Goal: Information Seeking & Learning: Learn about a topic

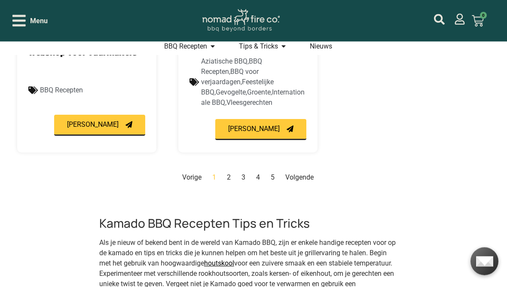
scroll to position [1074, 0]
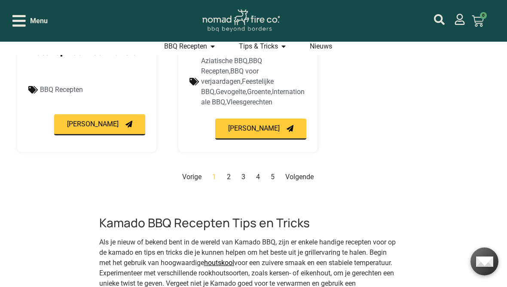
click at [305, 173] on link "Volgende" at bounding box center [299, 177] width 28 height 8
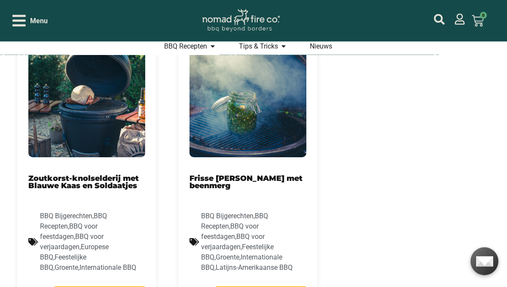
scroll to position [934, 0]
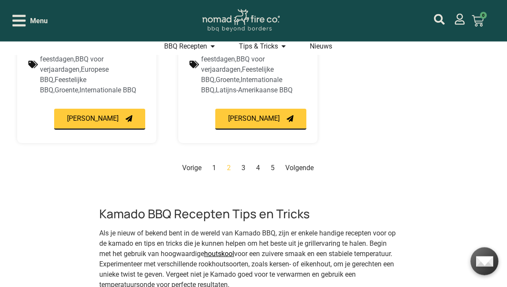
click at [299, 164] on link "Volgende" at bounding box center [299, 168] width 28 height 8
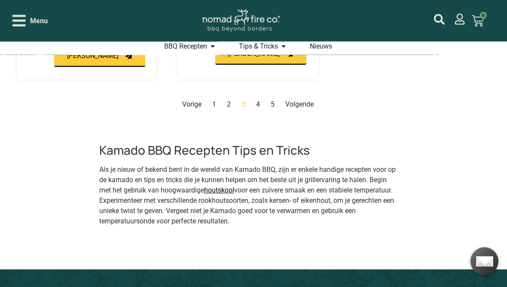
scroll to position [1152, 0]
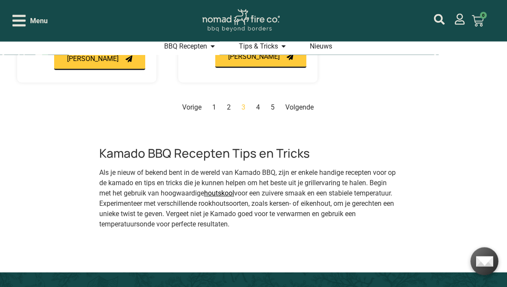
click at [301, 107] on link "Volgende" at bounding box center [299, 108] width 28 height 8
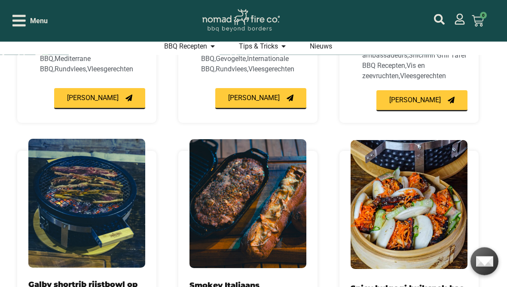
scroll to position [509, 0]
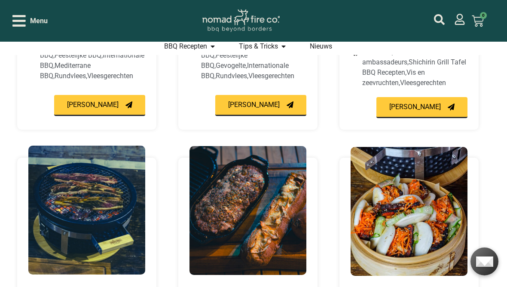
click at [440, 15] on icon "mijn account" at bounding box center [439, 19] width 11 height 11
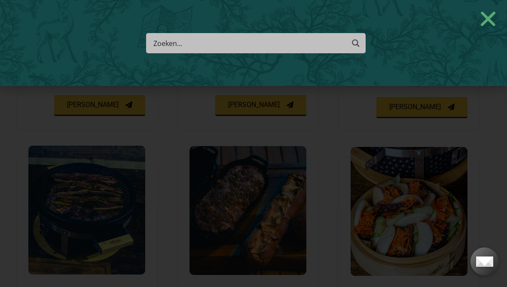
click at [186, 39] on input "Search input" at bounding box center [248, 43] width 191 height 16
type input "Kip"
click at [471, 218] on div "Kip Search Meer resultaten... Filter op categorie Accessoires BBQ Boeken BBQ Gi…" at bounding box center [253, 143] width 507 height 287
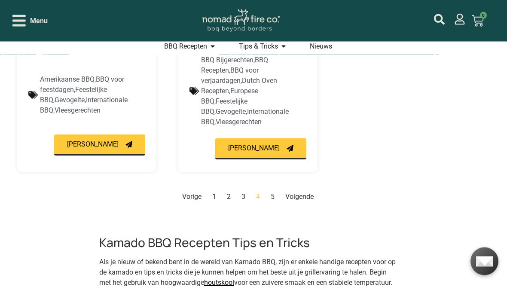
scroll to position [1094, 0]
click at [224, 192] on nav "Vorige Pagina 1 Pagina 2 Pagina 3 Pagina 4 Pagina 5 Volgende" at bounding box center [247, 197] width 461 height 10
click at [227, 193] on link "Pagina 2" at bounding box center [229, 197] width 4 height 8
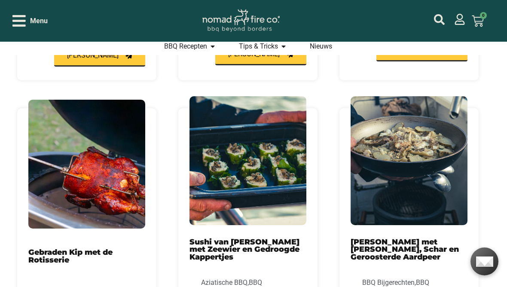
scroll to position [555, 0]
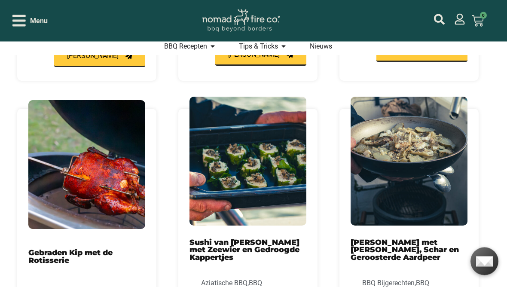
click at [109, 177] on img at bounding box center [86, 165] width 117 height 129
click at [89, 249] on div "Gebraden Kip met de Rotisserie BBQ Recepten , BBQ voor verjaardagen , Europese …" at bounding box center [86, 250] width 117 height 283
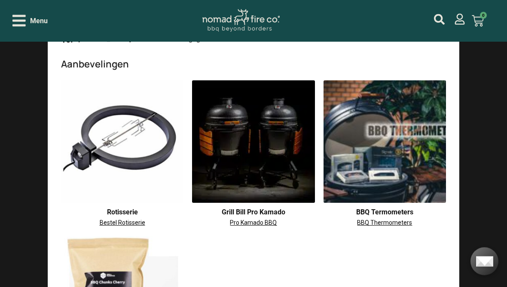
scroll to position [2477, 0]
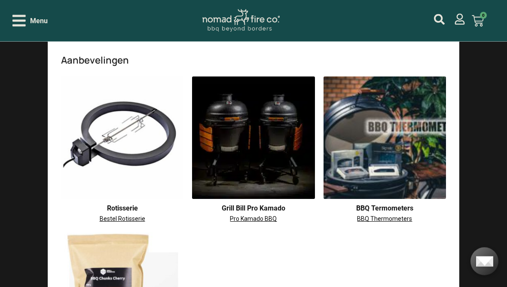
click at [147, 160] on img at bounding box center [122, 138] width 123 height 123
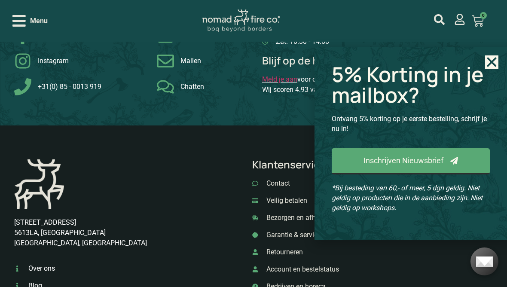
scroll to position [92, 0]
